Goal: Check status: Check status

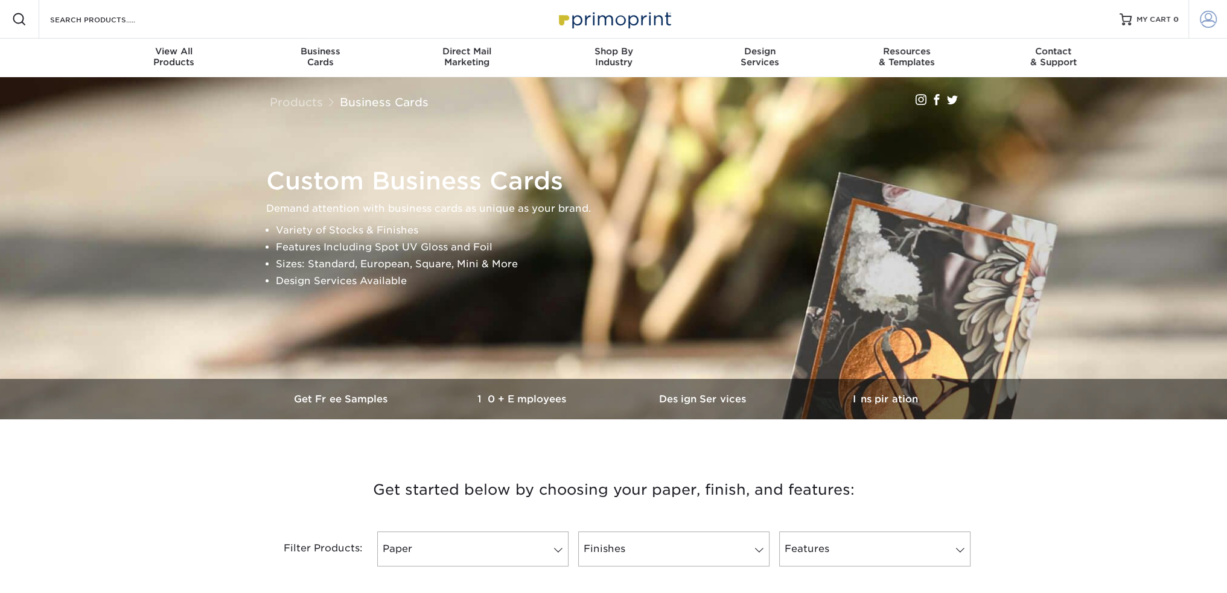
click at [1215, 11] on span at bounding box center [1207, 19] width 17 height 17
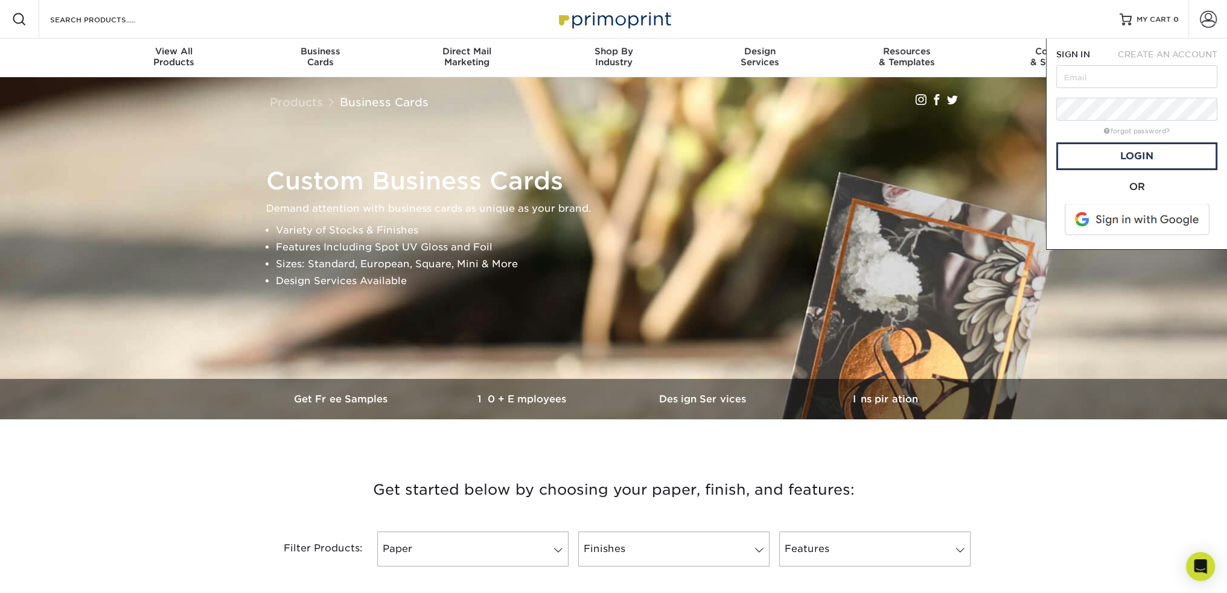
click at [1130, 218] on span at bounding box center [1138, 219] width 154 height 31
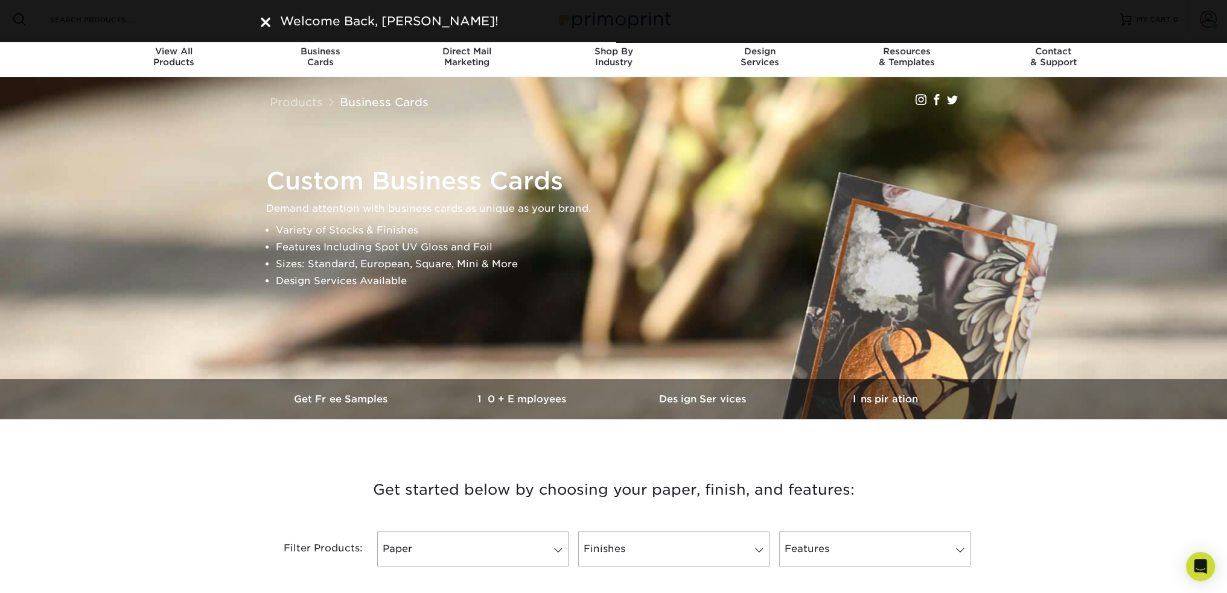
click at [268, 20] on img at bounding box center [266, 22] width 10 height 10
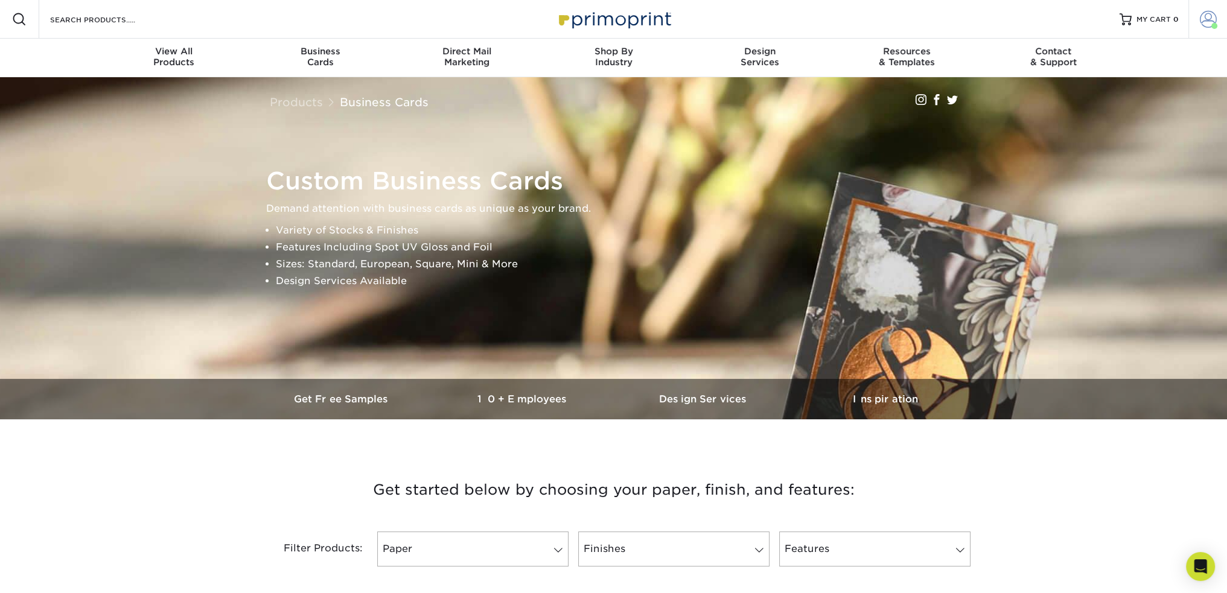
click at [1212, 19] on span at bounding box center [1207, 19] width 17 height 17
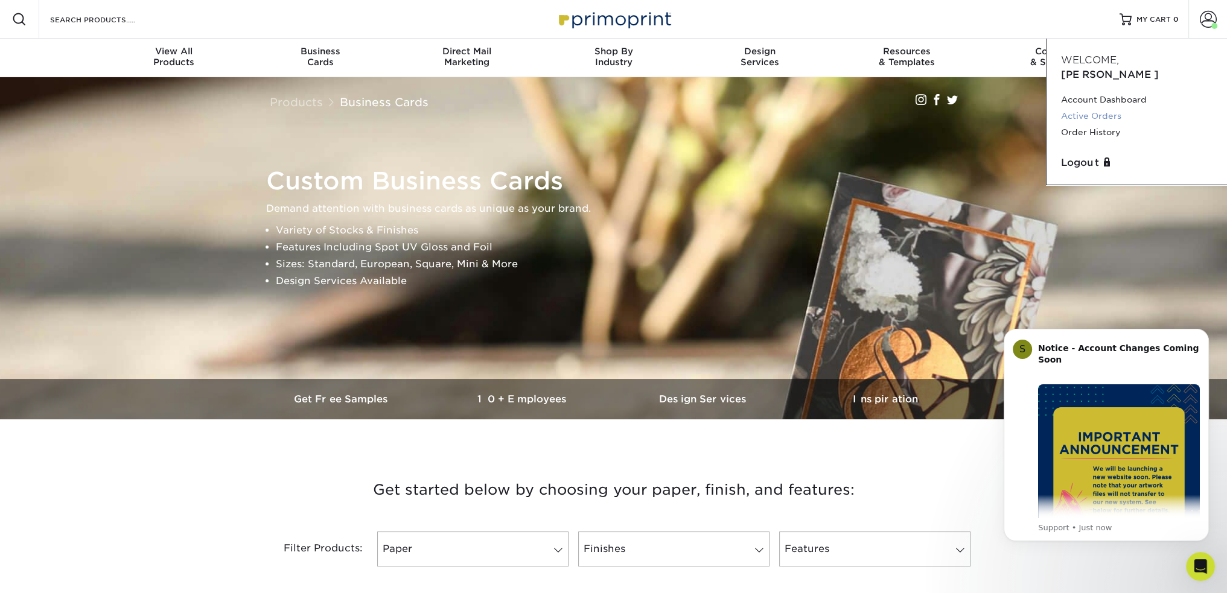
click at [1098, 108] on link "Active Orders" at bounding box center [1136, 116] width 151 height 16
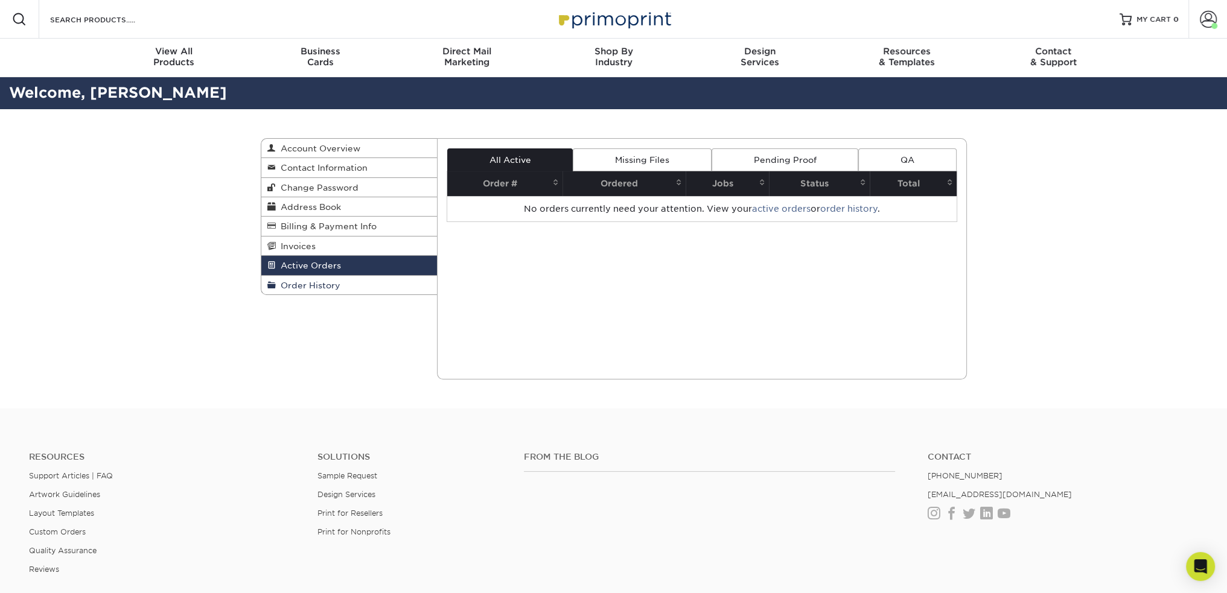
click at [338, 284] on span "Order History" at bounding box center [308, 286] width 65 height 10
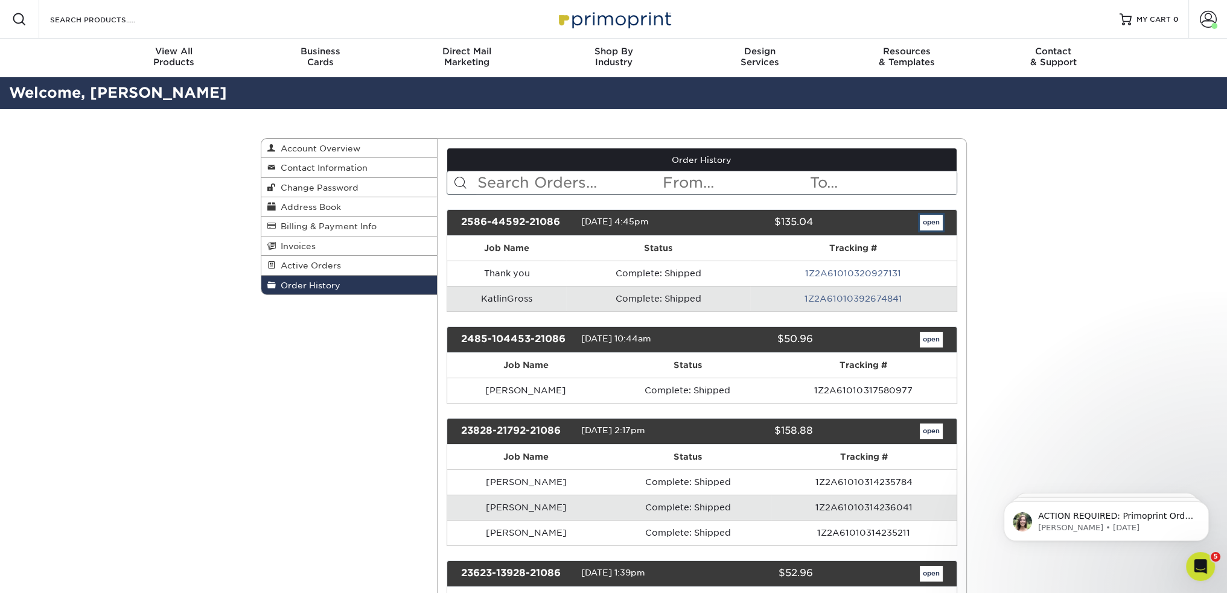
click at [938, 221] on link "open" at bounding box center [931, 223] width 23 height 16
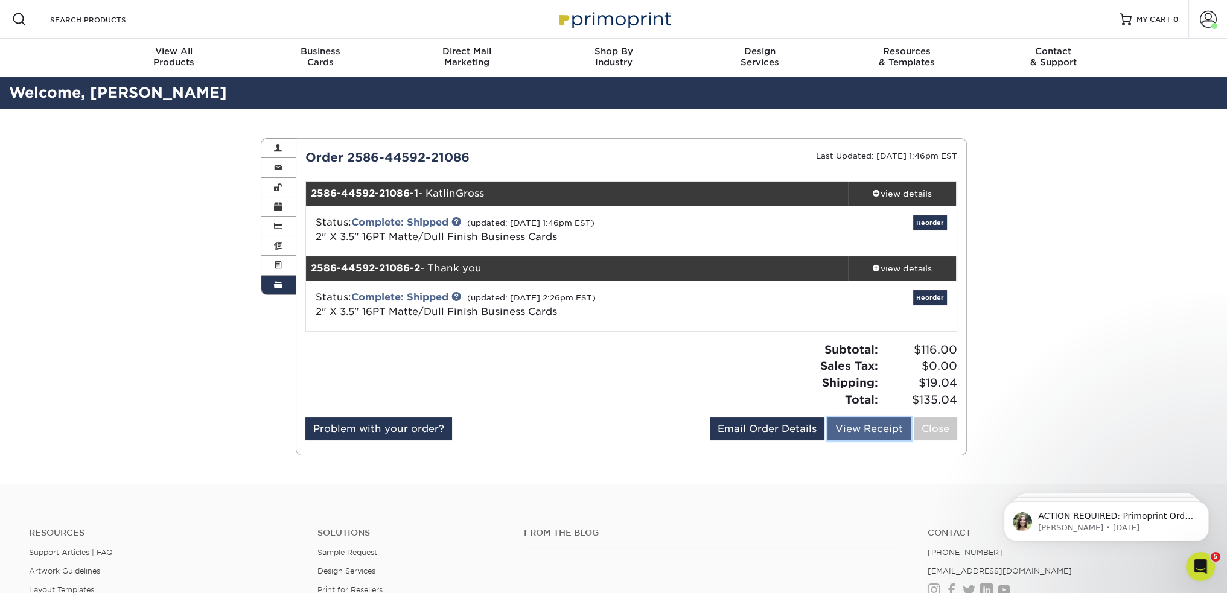
click at [856, 425] on link "View Receipt" at bounding box center [868, 429] width 83 height 23
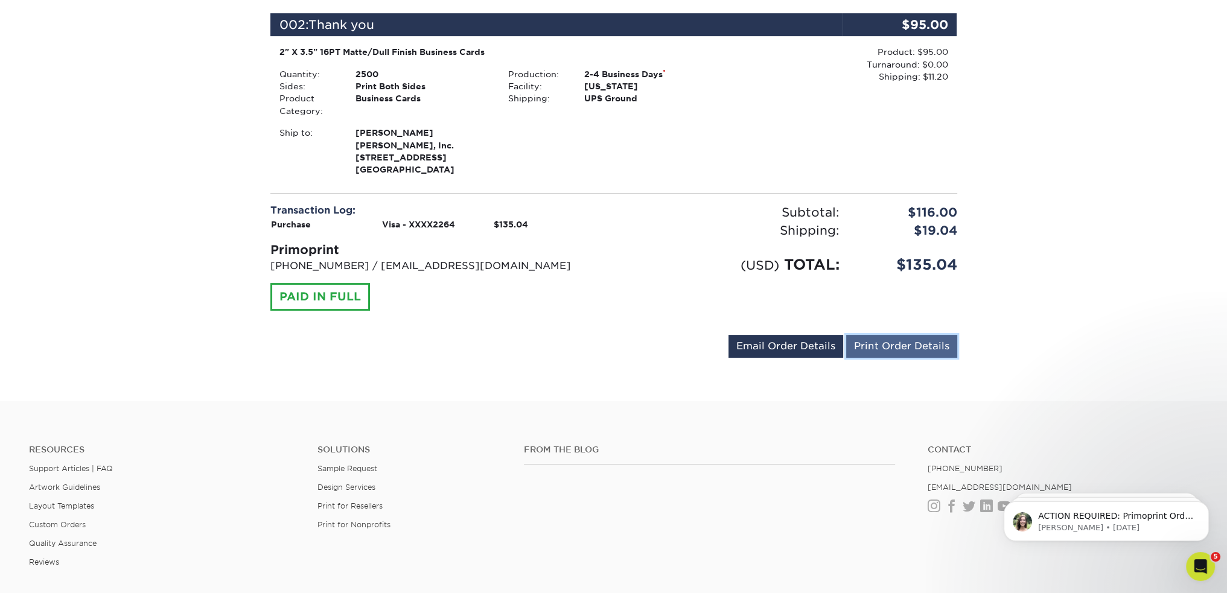
click at [933, 346] on link "Print Order Details" at bounding box center [901, 346] width 111 height 23
